Goal: Task Accomplishment & Management: Manage account settings

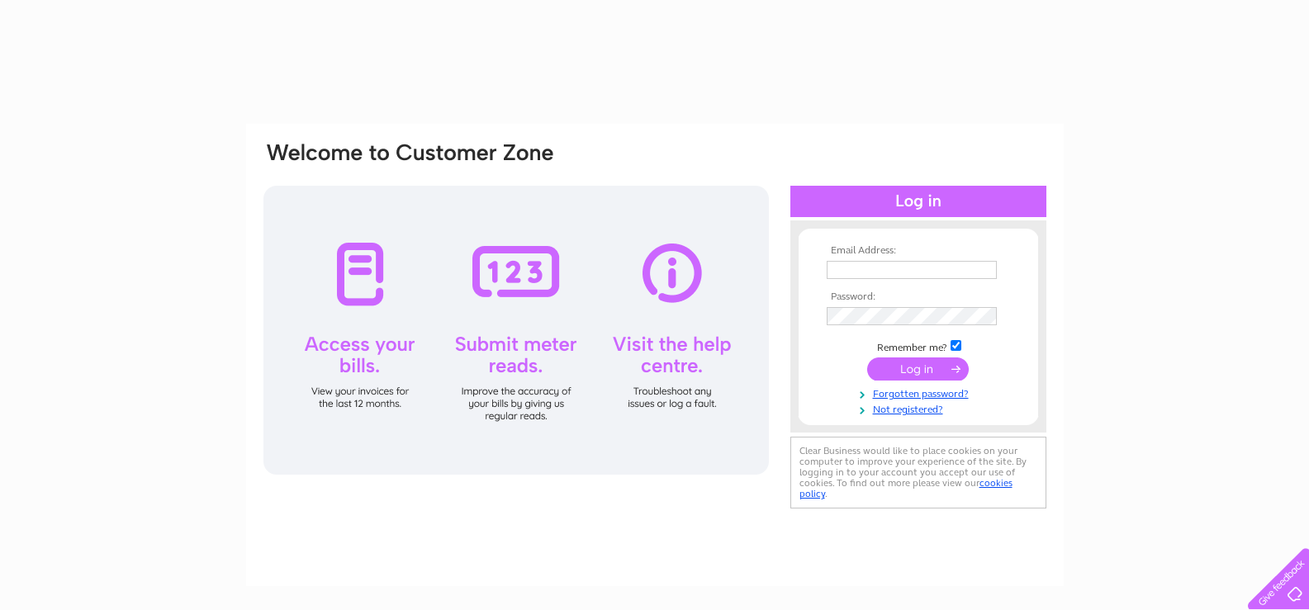
type input "GTTavern45@hotmail.com"
click at [913, 367] on input "submit" at bounding box center [918, 369] width 102 height 23
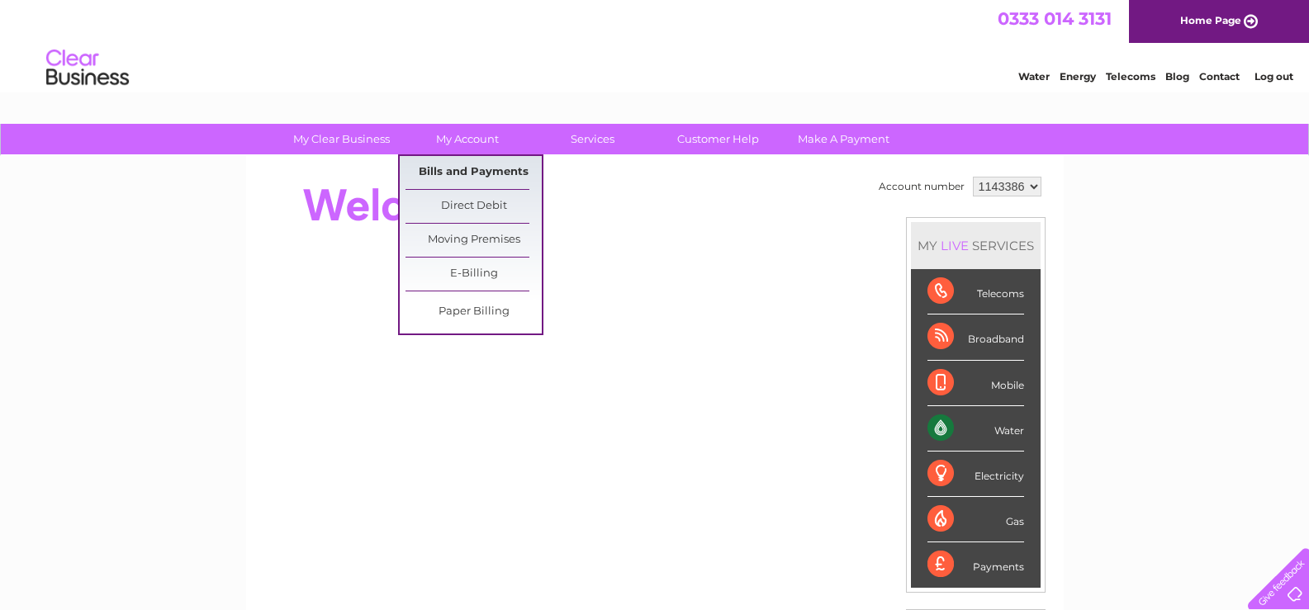
click at [481, 173] on link "Bills and Payments" at bounding box center [473, 172] width 136 height 33
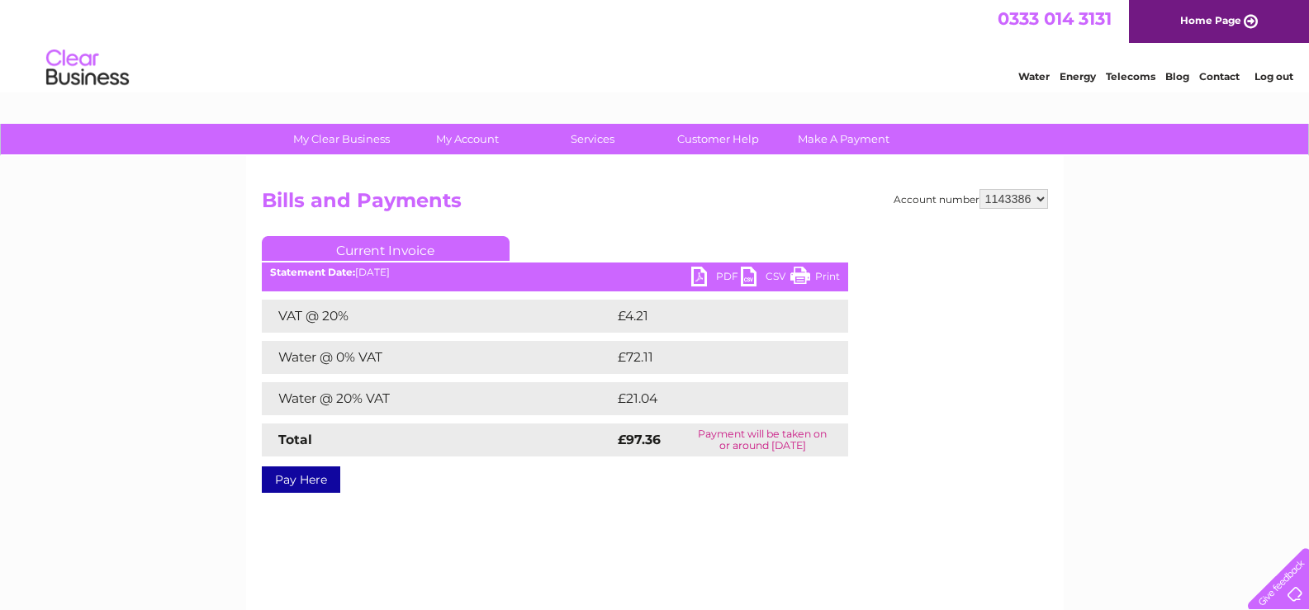
click at [719, 277] on link "PDF" at bounding box center [716, 279] width 50 height 24
click at [799, 279] on link "Print" at bounding box center [815, 279] width 50 height 24
click at [159, 311] on div "My Clear Business Login Details My Details My Preferences Link Account My Accou…" at bounding box center [654, 512] width 1309 height 777
